Goal: Navigation & Orientation: Find specific page/section

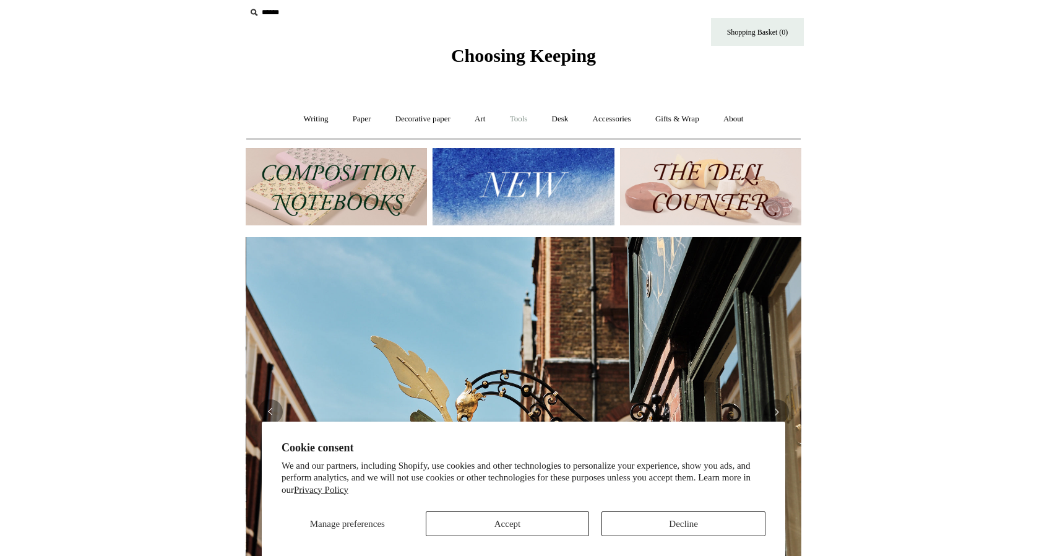
scroll to position [0, 556]
click at [541, 525] on button "Accept" at bounding box center [508, 523] width 164 height 25
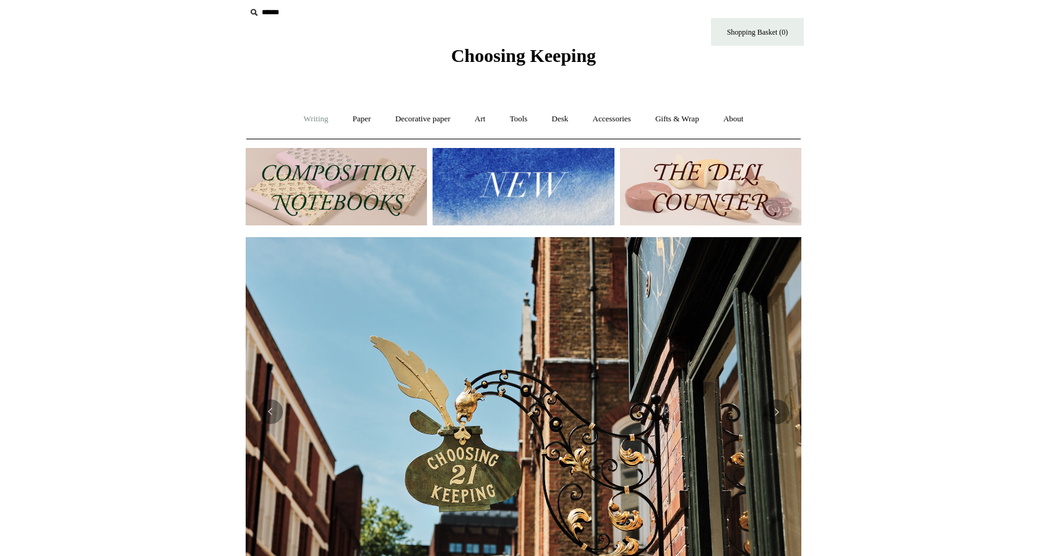
click at [311, 111] on link "Writing +" at bounding box center [316, 119] width 47 height 33
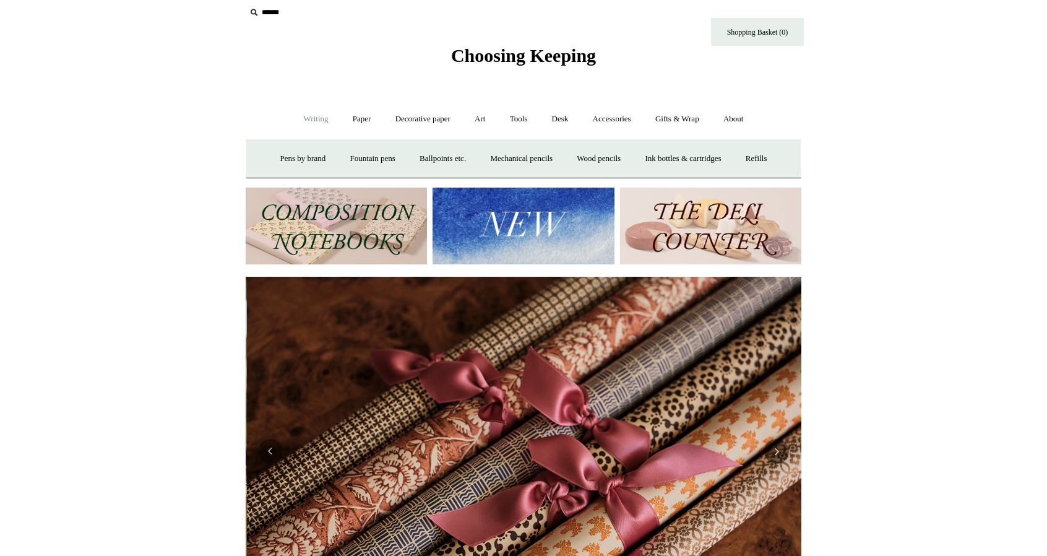
scroll to position [0, 1111]
click at [556, 116] on link "Desk +" at bounding box center [560, 119] width 39 height 33
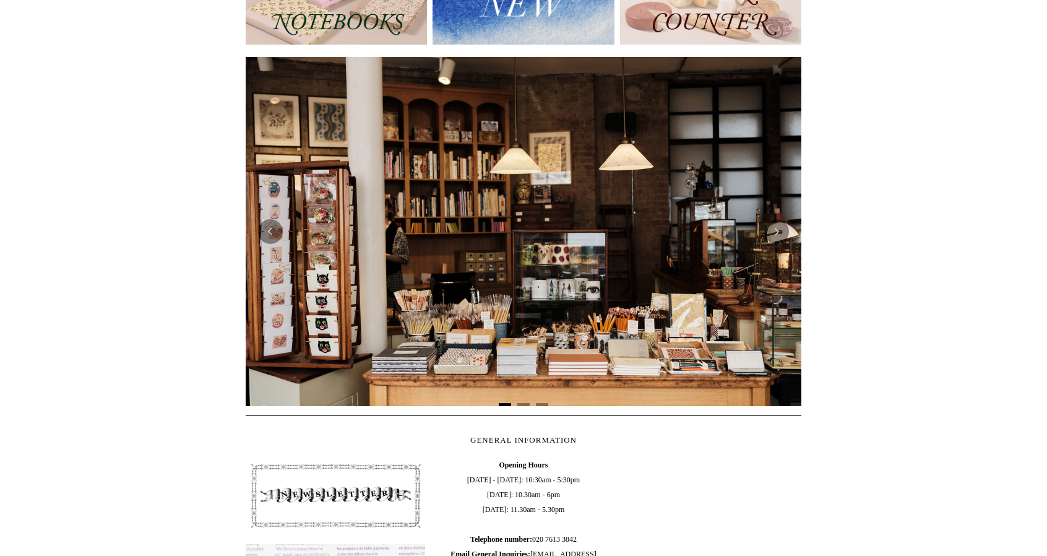
scroll to position [2, 0]
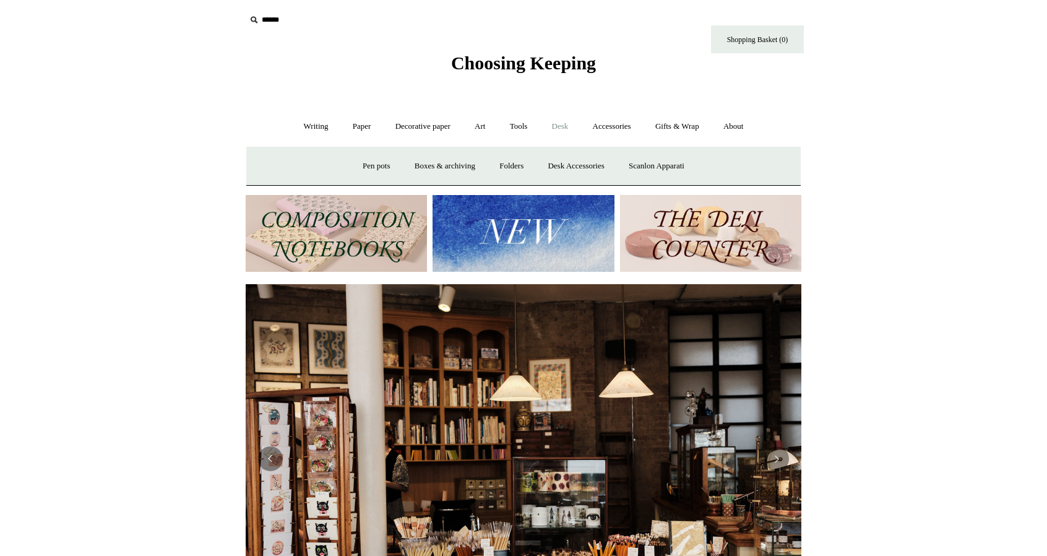
click at [365, 238] on img at bounding box center [336, 233] width 181 height 77
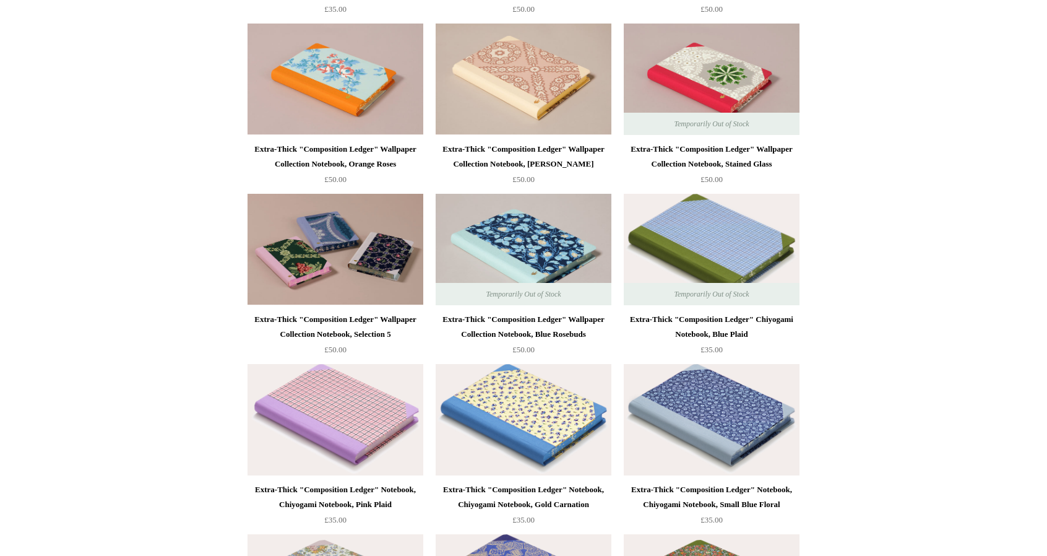
scroll to position [2350, 0]
